Goal: Task Accomplishment & Management: Manage account settings

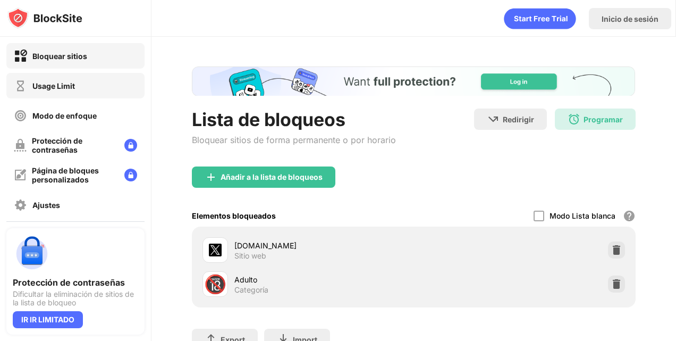
click at [55, 83] on div "Usage Limit" at bounding box center [53, 85] width 43 height 9
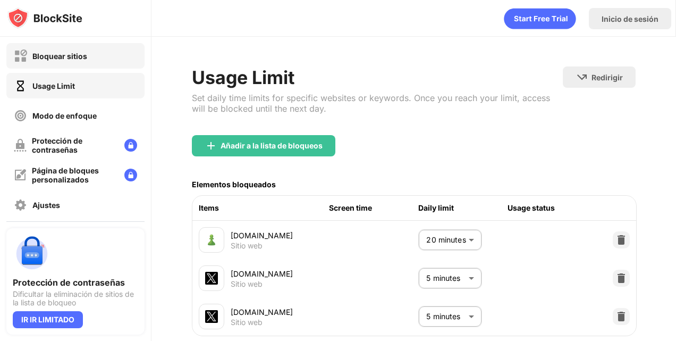
click at [91, 61] on div "Bloquear sitios" at bounding box center [75, 56] width 138 height 26
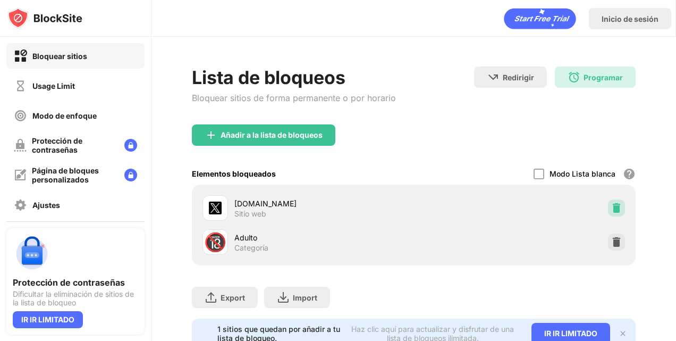
click at [608, 213] on div at bounding box center [616, 207] width 17 height 17
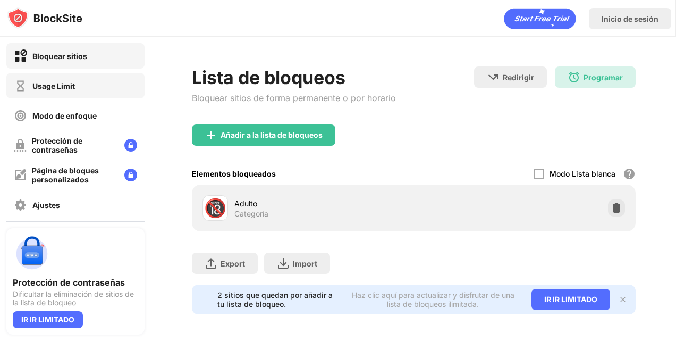
click at [98, 75] on div "Usage Limit" at bounding box center [75, 86] width 138 height 26
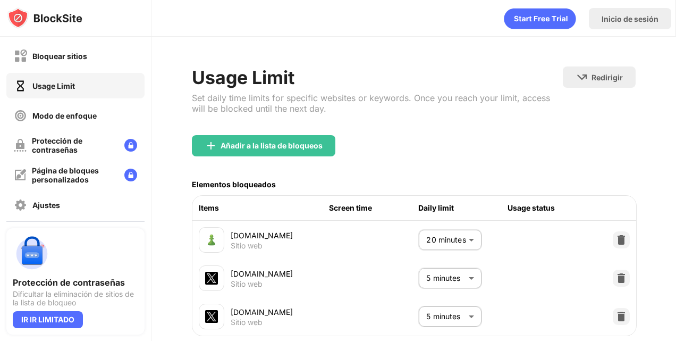
click at [461, 318] on body "Bloquear sitios Usage Limit Modo de enfoque Protección de contraseñas Página de…" at bounding box center [338, 170] width 676 height 341
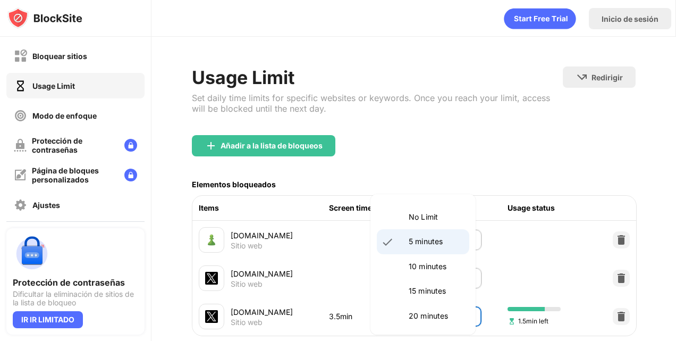
drag, startPoint x: 442, startPoint y: 315, endPoint x: 448, endPoint y: 273, distance: 42.4
click at [448, 273] on li "10 minutes" at bounding box center [423, 266] width 93 height 24
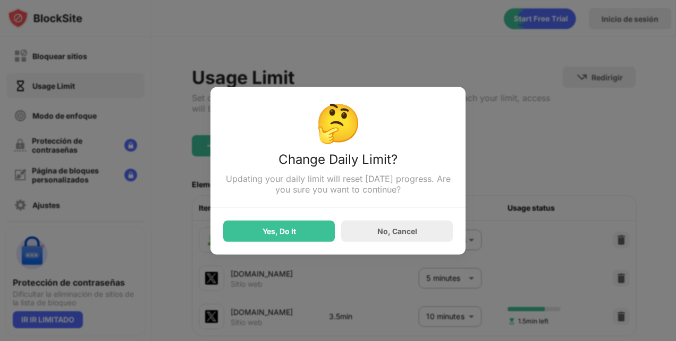
click at [283, 229] on div "Yes, Do It" at bounding box center [280, 231] width 34 height 9
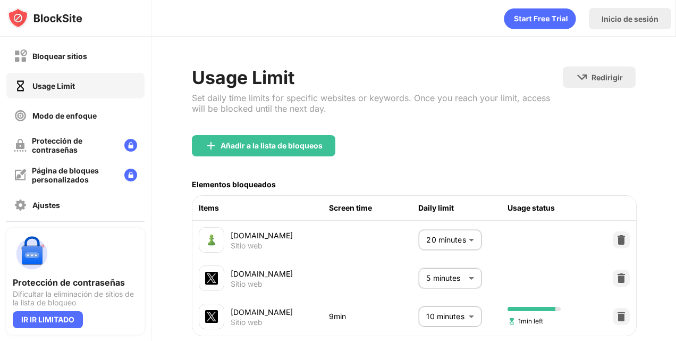
click at [444, 313] on body "Bloquear sitios Usage Limit Modo de enfoque Protección de contraseñas Página de…" at bounding box center [338, 170] width 676 height 341
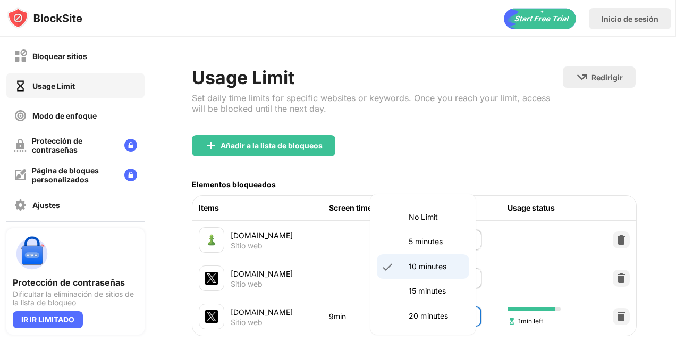
click at [430, 287] on p "15 minutes" at bounding box center [436, 291] width 54 height 12
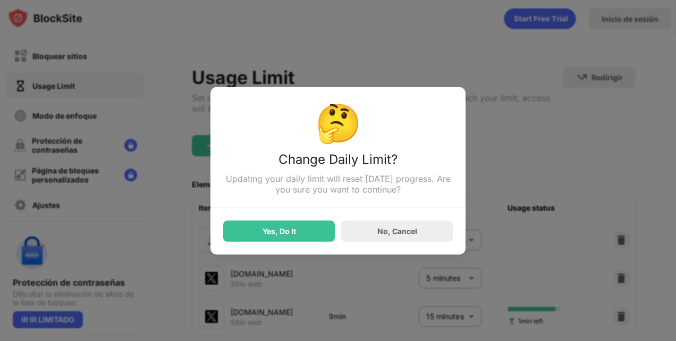
click at [337, 235] on div "Yes, Do It No, Cancel" at bounding box center [338, 224] width 230 height 34
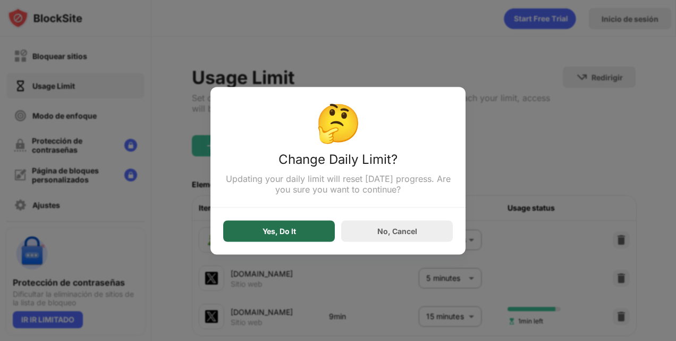
click at [327, 232] on div "Yes, Do It" at bounding box center [279, 230] width 112 height 21
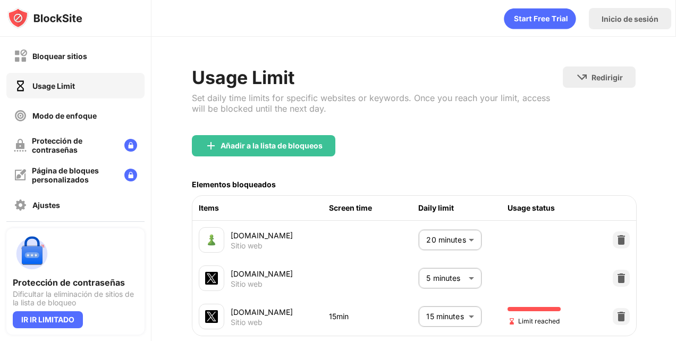
click at [432, 312] on body "Bloquear sitios Usage Limit Modo de enfoque Protección de contraseñas Página de…" at bounding box center [338, 170] width 676 height 341
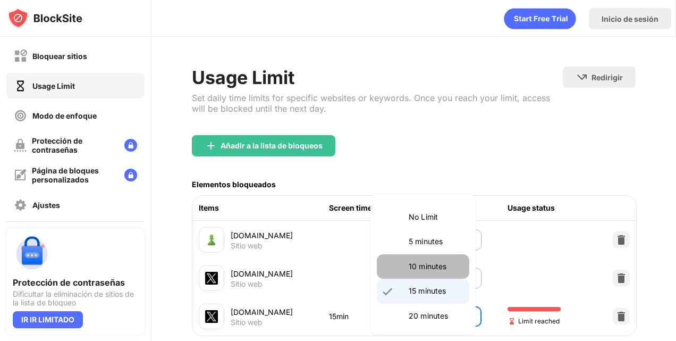
click at [434, 266] on p "10 minutes" at bounding box center [436, 267] width 54 height 12
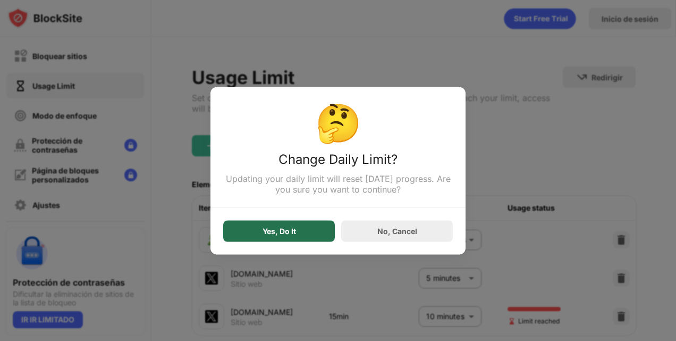
click at [308, 241] on div "Yes, Do It" at bounding box center [279, 230] width 112 height 21
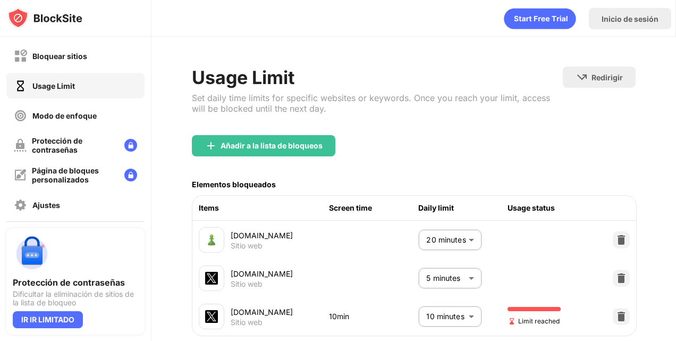
click at [452, 315] on body "Bloquear sitios Usage Limit Modo de enfoque Protección de contraseñas Página de…" at bounding box center [338, 170] width 676 height 341
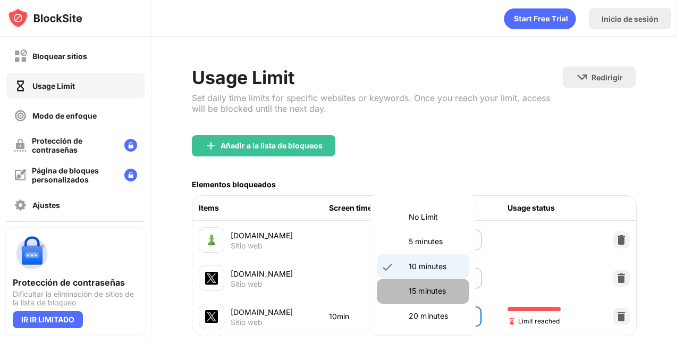
click at [449, 282] on li "15 minutes" at bounding box center [423, 291] width 93 height 24
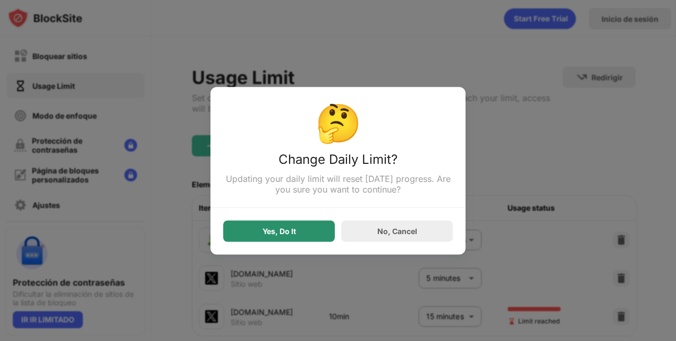
click at [318, 232] on div "Yes, Do It" at bounding box center [279, 230] width 112 height 21
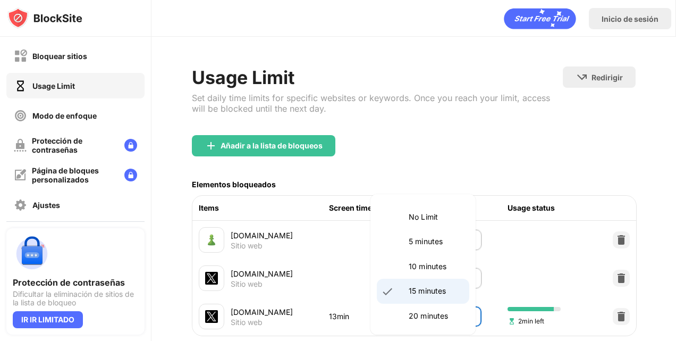
click at [456, 313] on body "Bloquear sitios Usage Limit Modo de enfoque Protección de contraseñas Página de…" at bounding box center [338, 170] width 676 height 341
click at [442, 266] on p "10 minutes" at bounding box center [436, 267] width 54 height 12
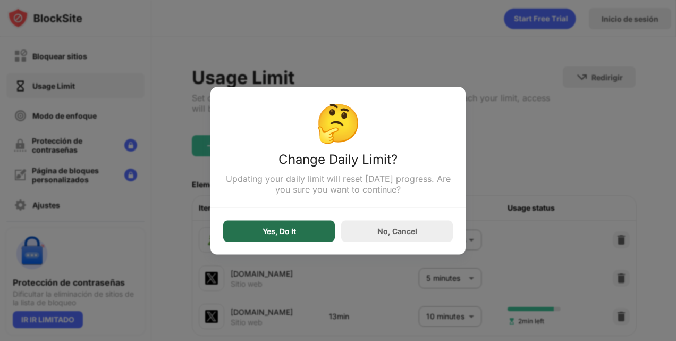
click at [286, 224] on div "Yes, Do It" at bounding box center [279, 230] width 112 height 21
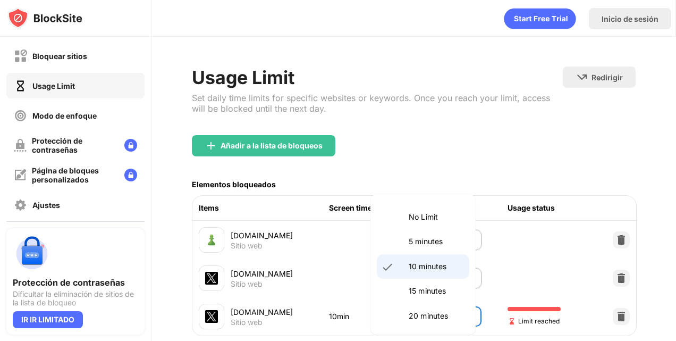
click at [460, 310] on body "Bloquear sitios Usage Limit Modo de enfoque Protección de contraseñas Página de…" at bounding box center [338, 170] width 676 height 341
click at [448, 285] on p "15 minutes" at bounding box center [436, 291] width 54 height 12
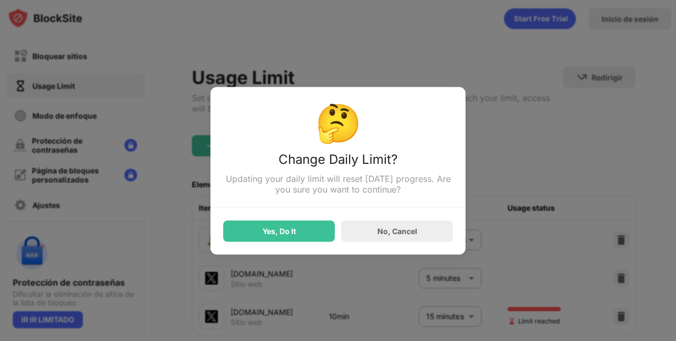
click at [294, 243] on div "🤔 Change Daily Limit? Updating your daily limit will reset [DATE] progress. Are…" at bounding box center [338, 171] width 255 height 168
click at [293, 241] on div "Yes, Do It" at bounding box center [279, 230] width 112 height 21
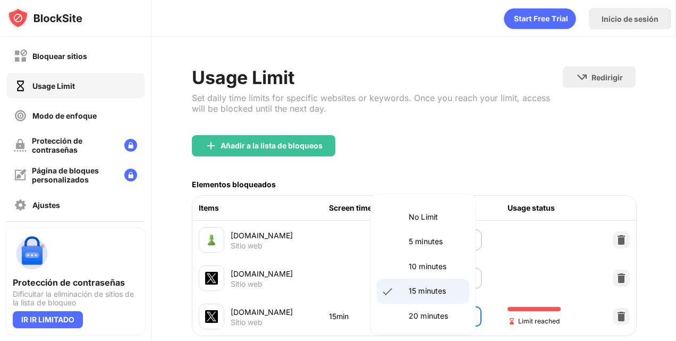
click at [452, 322] on body "Bloquear sitios Usage Limit Modo de enfoque Protección de contraseñas Página de…" at bounding box center [338, 170] width 676 height 341
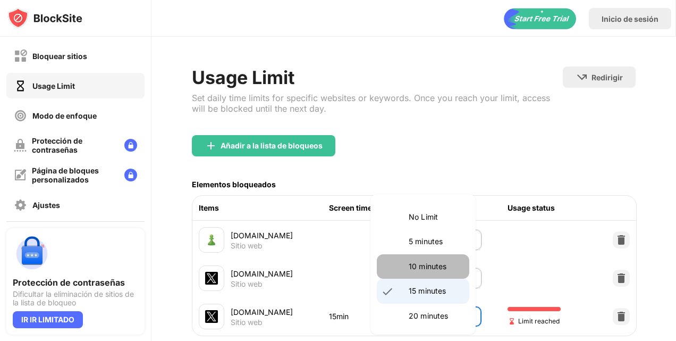
click at [442, 269] on p "10 minutes" at bounding box center [436, 267] width 54 height 12
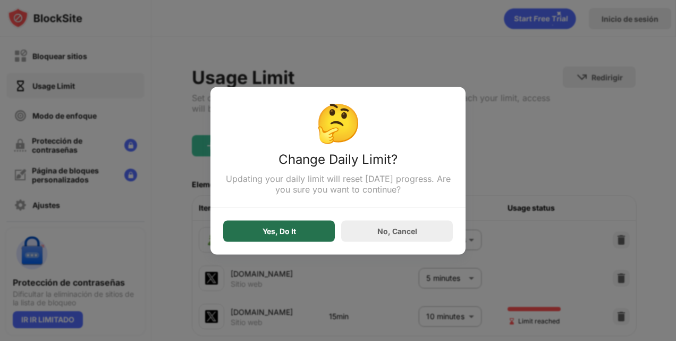
click at [329, 223] on div "Yes, Do It" at bounding box center [279, 230] width 112 height 21
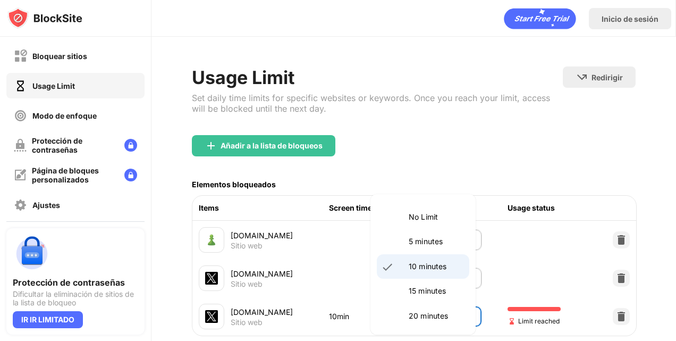
click at [433, 312] on body "Bloquear sitios Usage Limit Modo de enfoque Protección de contraseñas Página de…" at bounding box center [338, 170] width 676 height 341
click at [430, 289] on p "15 minutes" at bounding box center [436, 291] width 54 height 12
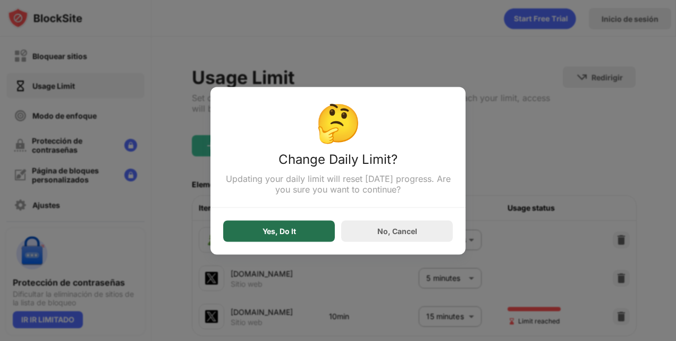
click at [282, 235] on div "Yes, Do It" at bounding box center [280, 231] width 34 height 9
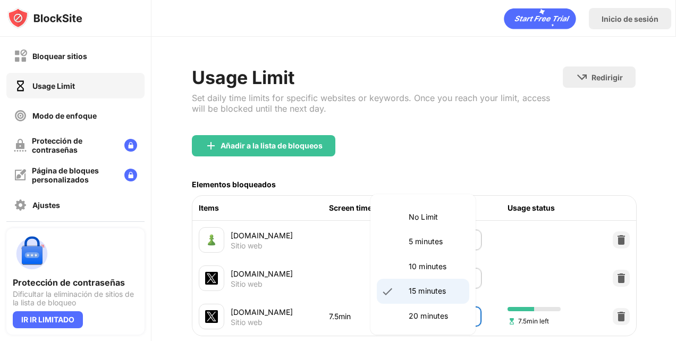
click at [440, 315] on body "Bloquear sitios Usage Limit Modo de enfoque Protección de contraseñas Página de…" at bounding box center [338, 170] width 676 height 341
click at [437, 310] on p "20 minutes" at bounding box center [436, 316] width 54 height 12
type input "**"
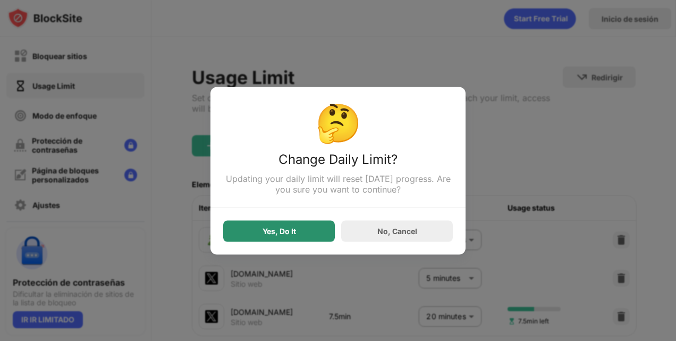
click at [314, 235] on div "Yes, Do It" at bounding box center [279, 230] width 112 height 21
